Goal: Check status: Check status

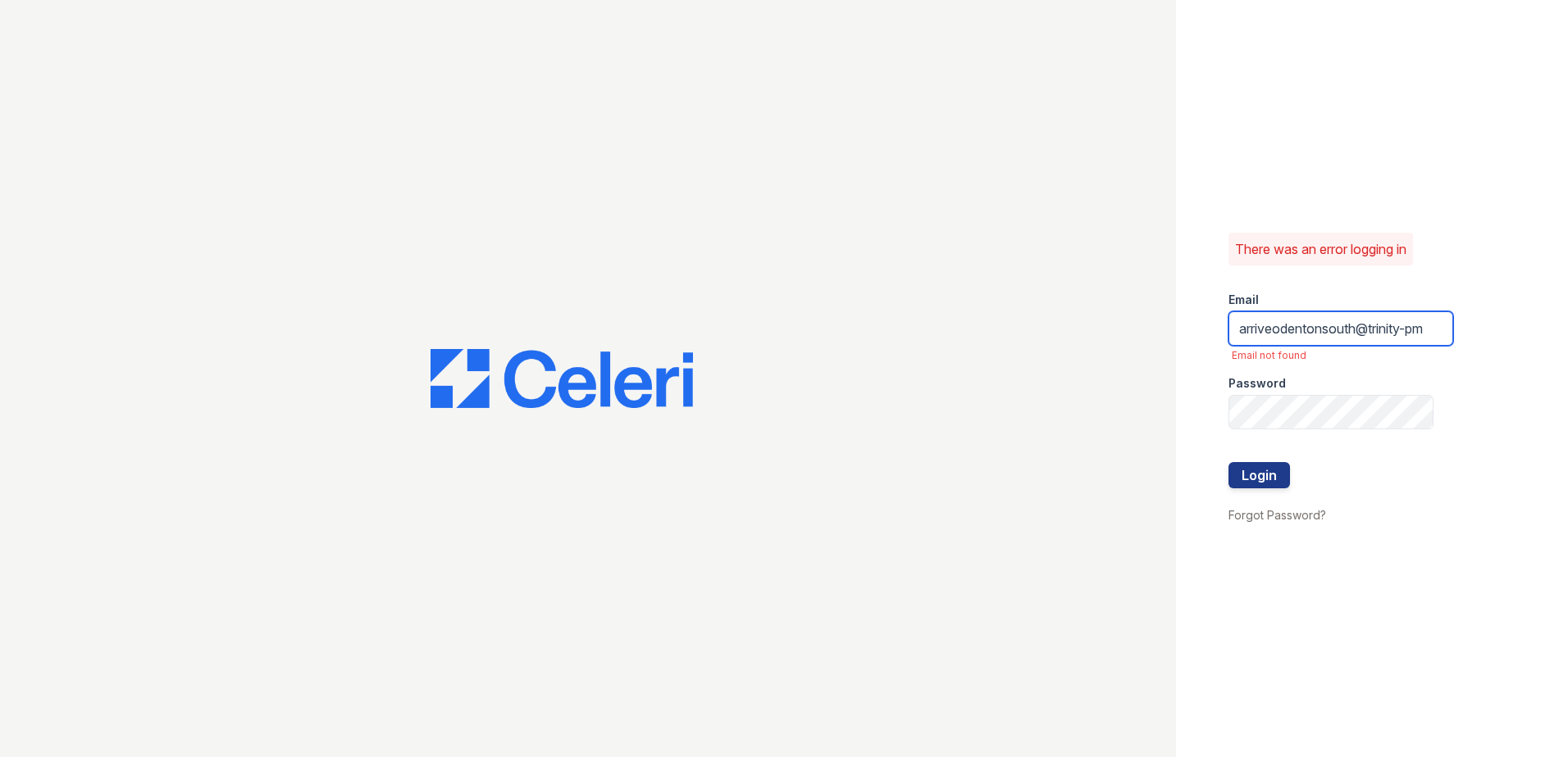
scroll to position [0, 9]
drag, startPoint x: 1411, startPoint y: 324, endPoint x: 1499, endPoint y: 334, distance: 88.6
click at [1499, 334] on div "There was an error logging in Email arriveodentonsouth@trinity-pm Email not fou…" at bounding box center [1372, 378] width 392 height 757
click at [1410, 439] on div at bounding box center [1340, 445] width 225 height 33
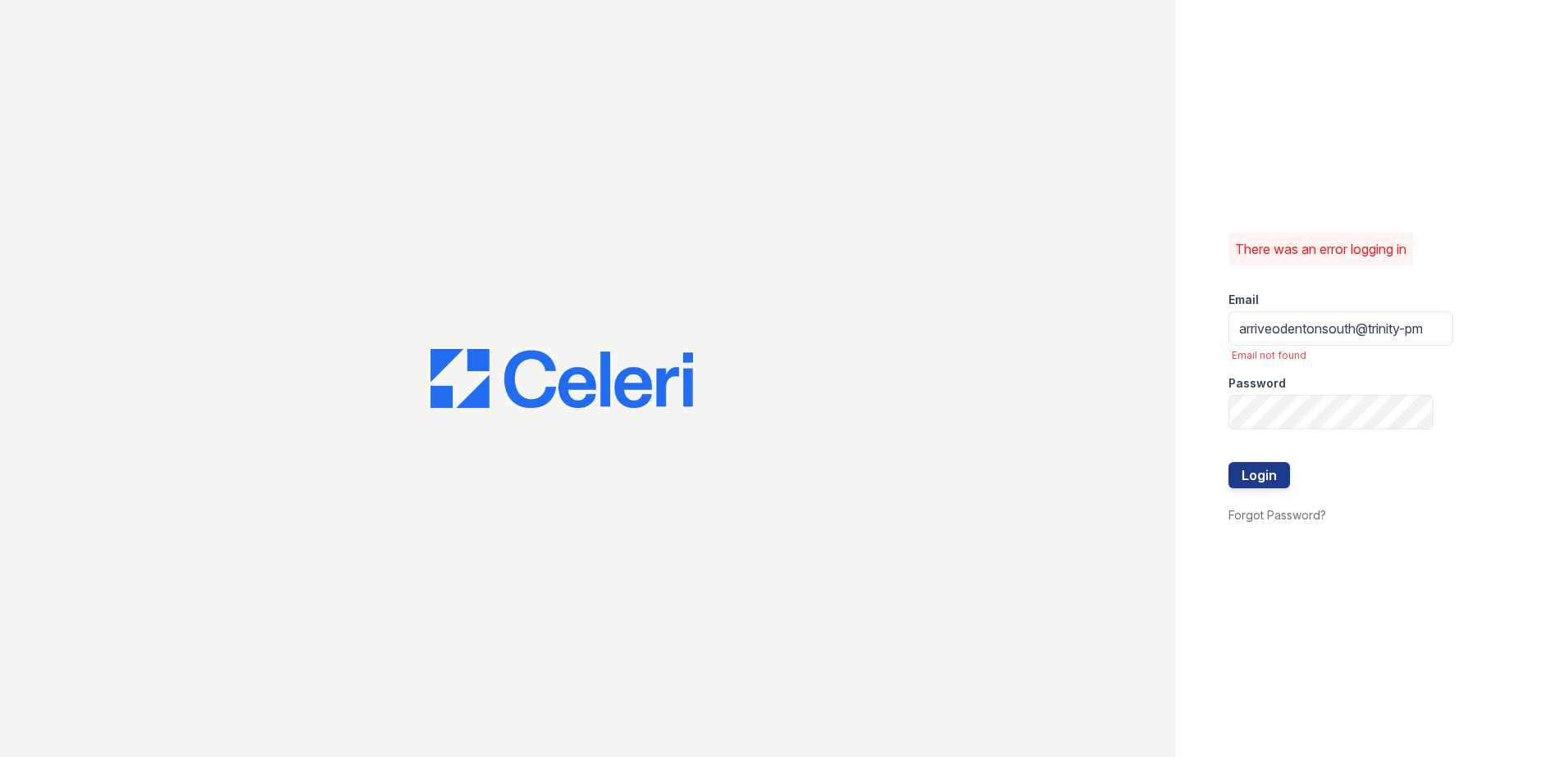
drag, startPoint x: 1421, startPoint y: 307, endPoint x: 1414, endPoint y: 328, distance: 22.1
click at [1421, 312] on form "Email arriveodentonsouth@trinity-pm Email not found Password Login" at bounding box center [1340, 392] width 225 height 226
click at [1413, 335] on input "arriveodentonsouth@trinity-pm" at bounding box center [1340, 328] width 225 height 34
type input "[EMAIL_ADDRESS][DOMAIN_NAME]"
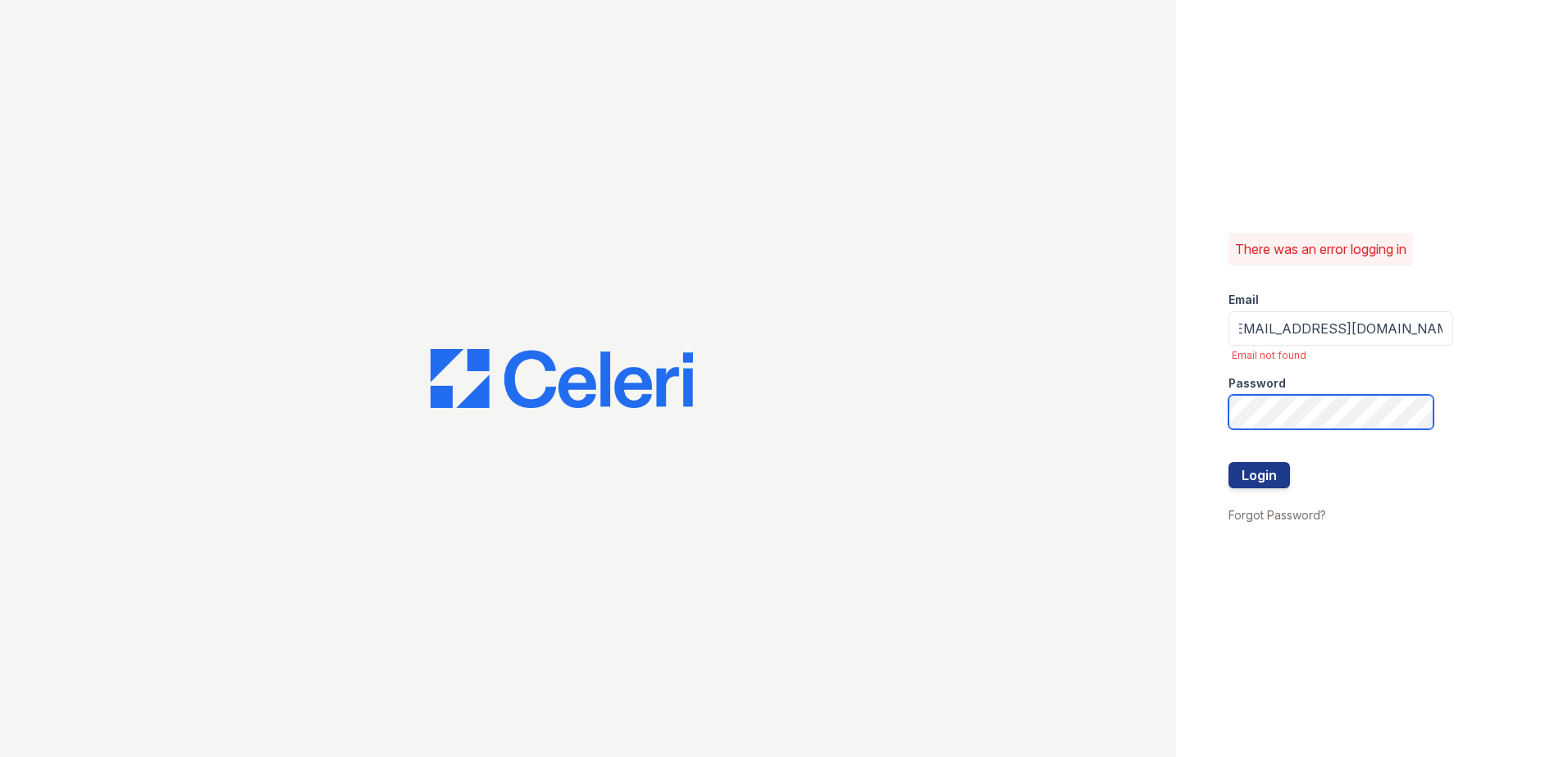
scroll to position [0, 0]
click at [1228, 462] on button "Login" at bounding box center [1259, 475] width 62 height 26
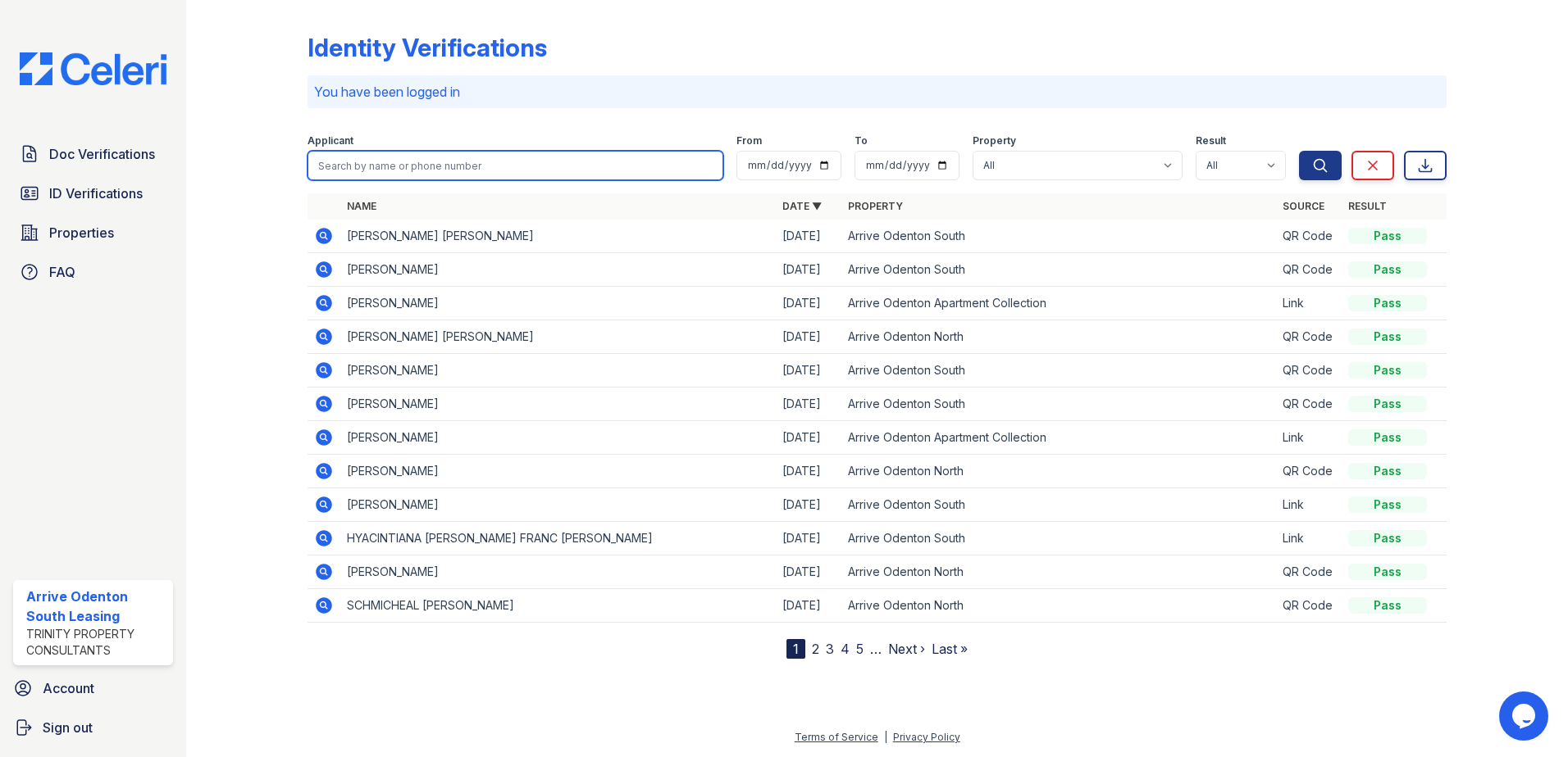
click at [434, 167] on input "search" at bounding box center [515, 165] width 415 height 29
type input "o"
type input "owens"
click at [1299, 150] on button "Search" at bounding box center [1320, 165] width 43 height 29
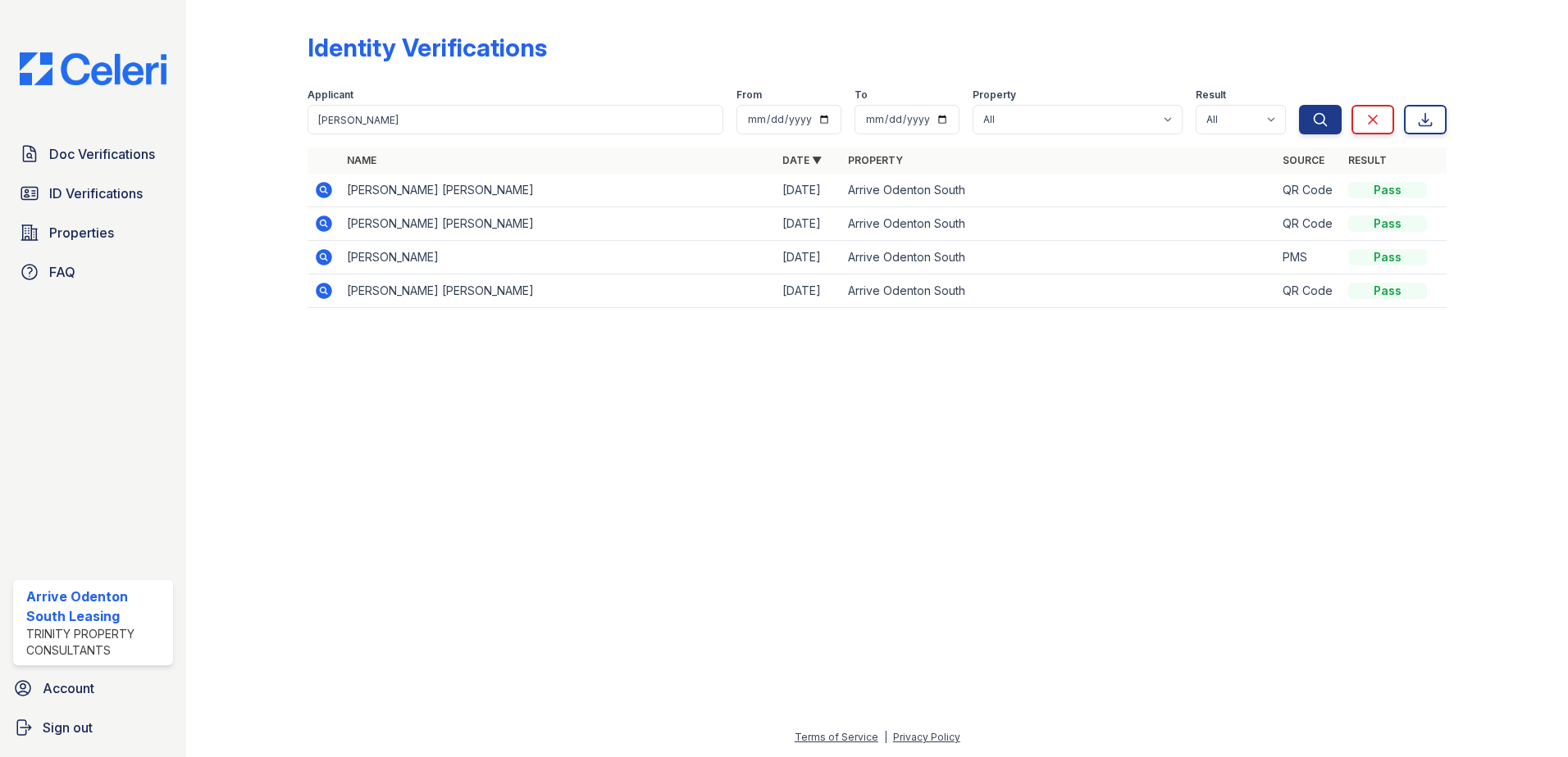
click at [323, 194] on icon at bounding box center [324, 191] width 17 height 17
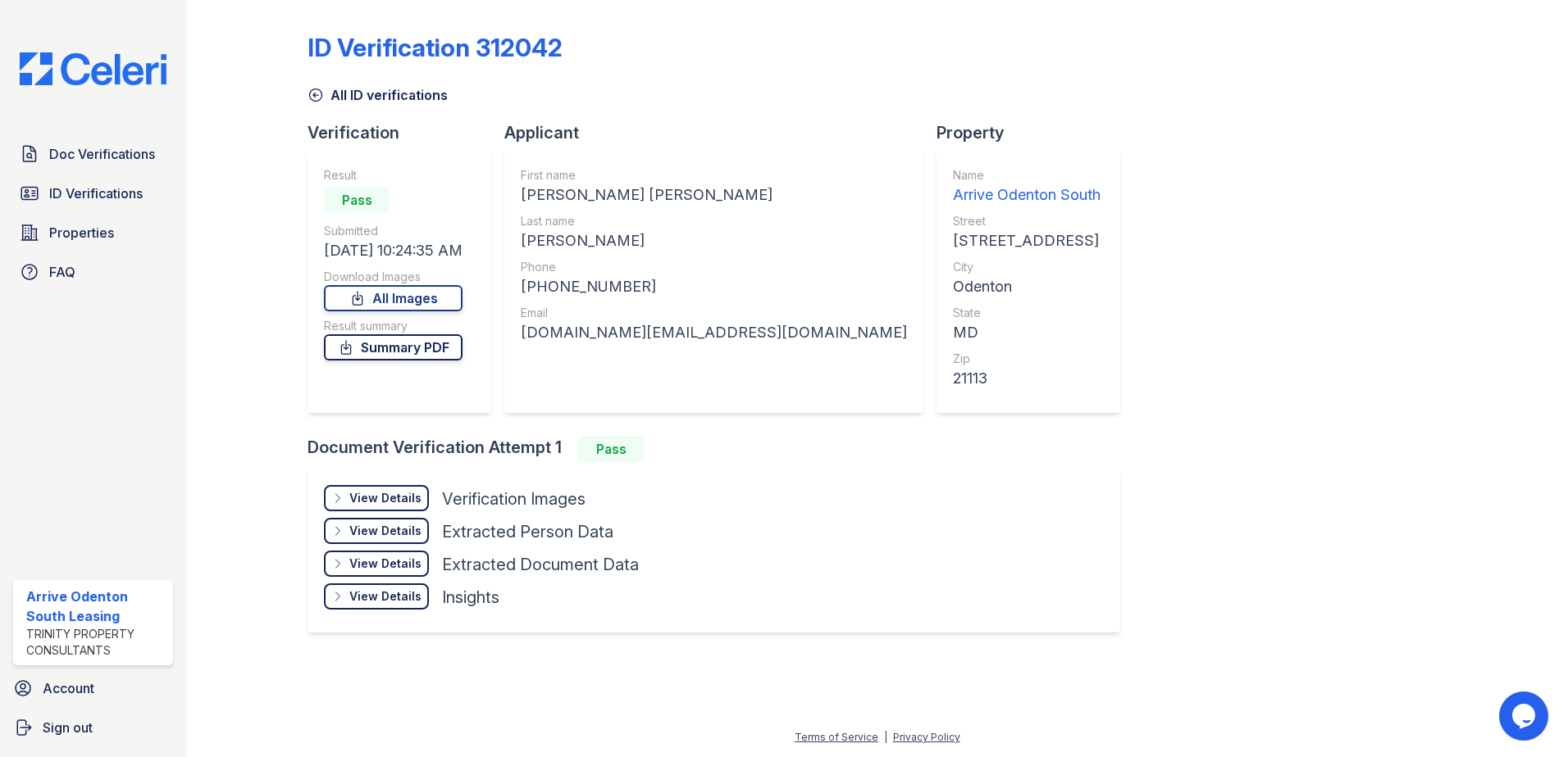
click at [423, 341] on link "Summary PDF" at bounding box center [393, 347] width 139 height 26
